Goal: Task Accomplishment & Management: Complete application form

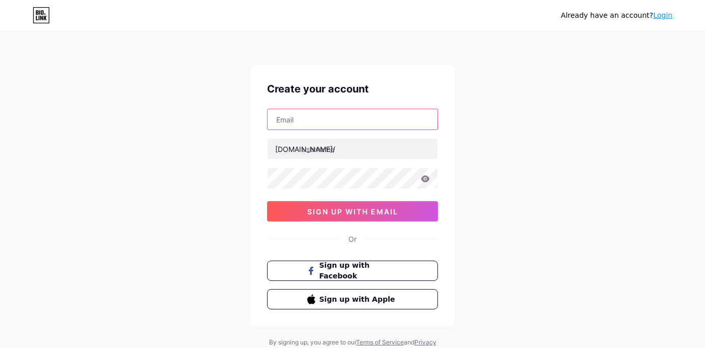
click at [377, 111] on input "text" at bounding box center [352, 119] width 170 height 20
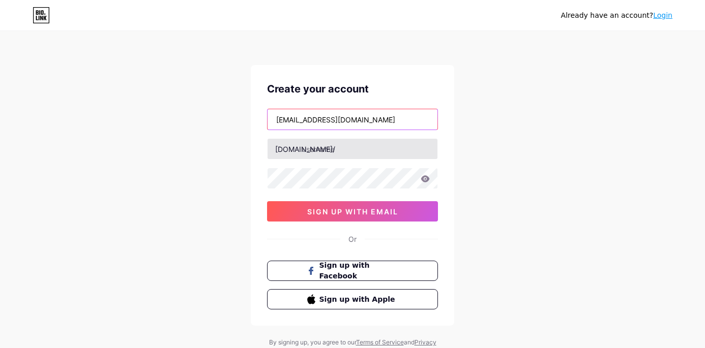
type input "[EMAIL_ADDRESS][DOMAIN_NAME]"
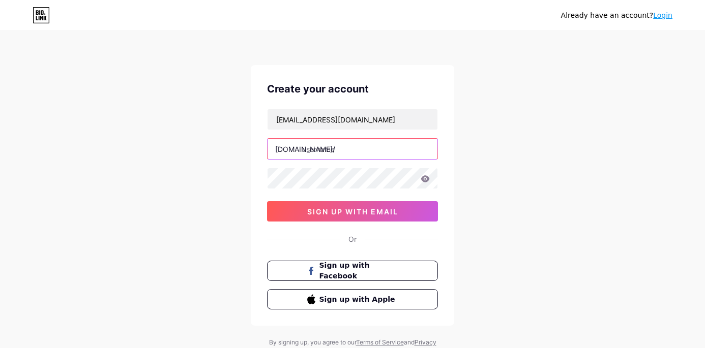
click at [382, 152] on input "text" at bounding box center [352, 149] width 170 height 20
type input "rangigallerytz"
click at [425, 179] on icon at bounding box center [425, 178] width 9 height 7
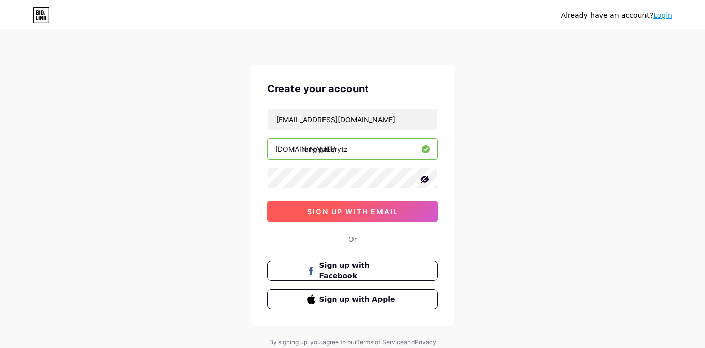
click at [336, 211] on span "sign up with email" at bounding box center [352, 211] width 91 height 9
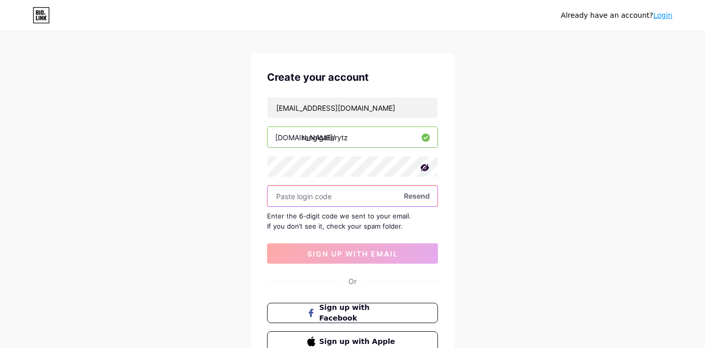
scroll to position [11, 0]
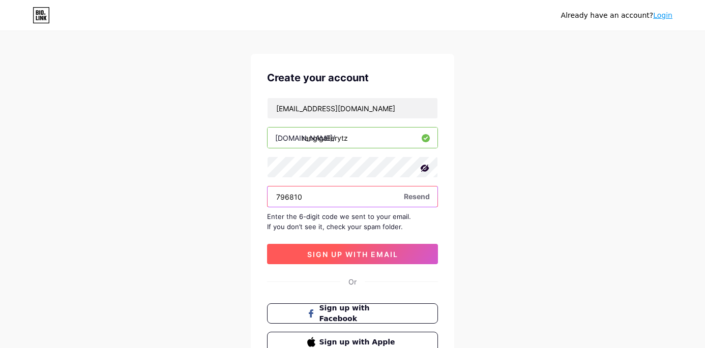
type input "796810"
click at [352, 255] on span "sign up with email" at bounding box center [352, 254] width 91 height 9
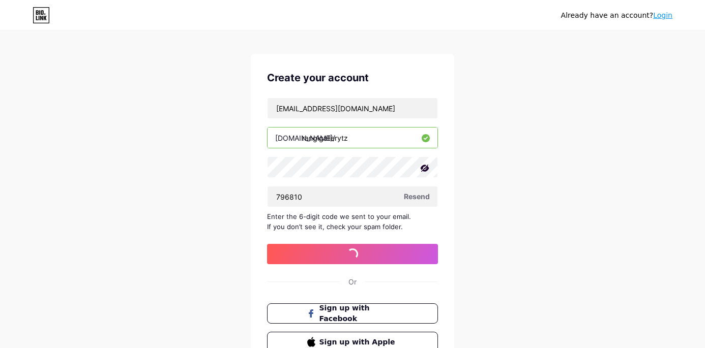
scroll to position [0, 0]
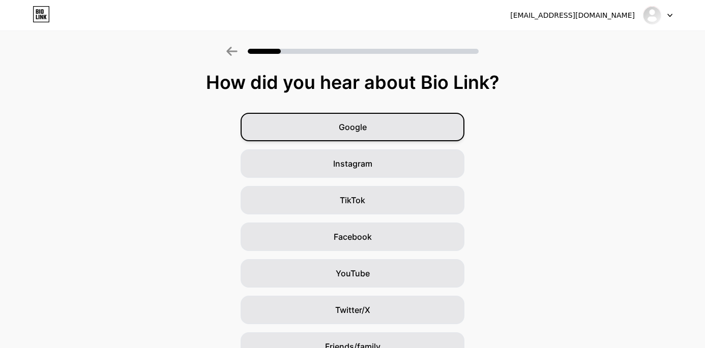
click at [371, 129] on div "Google" at bounding box center [352, 127] width 224 height 28
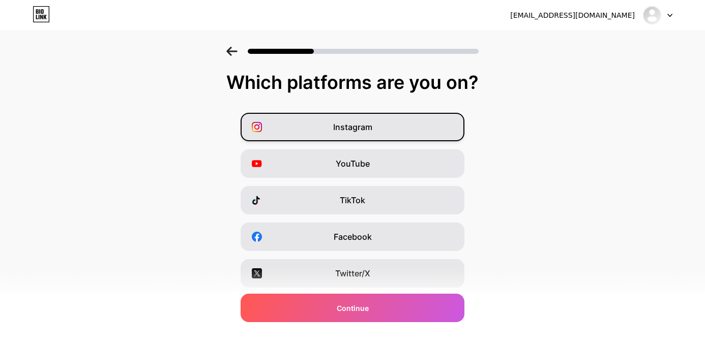
click at [329, 132] on div "Instagram" at bounding box center [352, 127] width 224 height 28
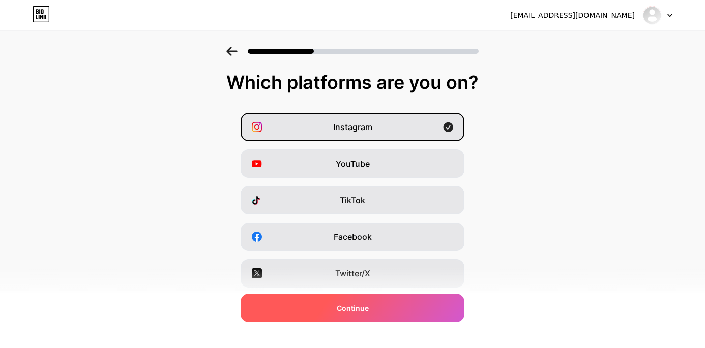
click at [365, 315] on div "Continue" at bounding box center [352, 308] width 224 height 28
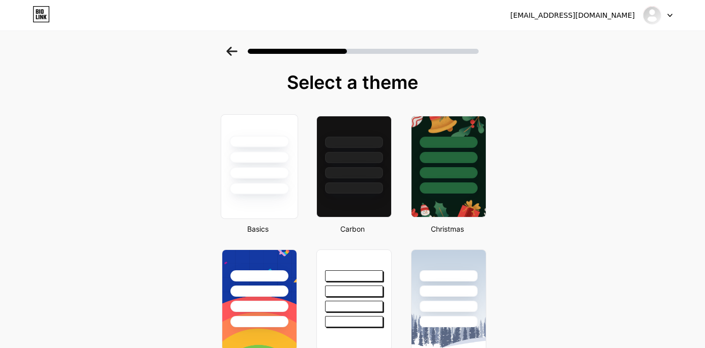
click at [262, 146] on div at bounding box center [258, 142] width 59 height 12
